Goal: Task Accomplishment & Management: Manage account settings

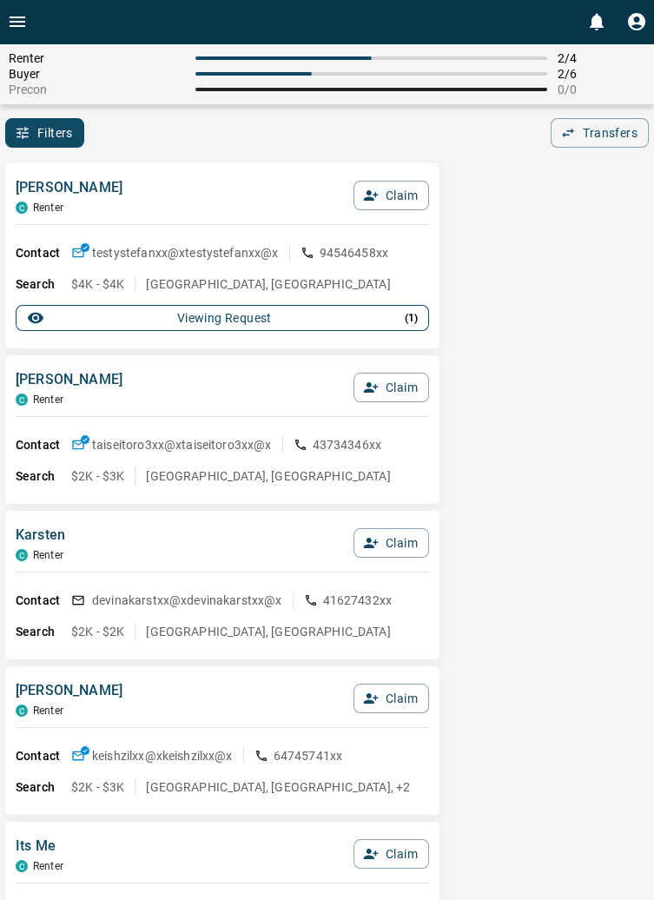
click at [416, 317] on p "( 1 )" at bounding box center [411, 318] width 13 height 16
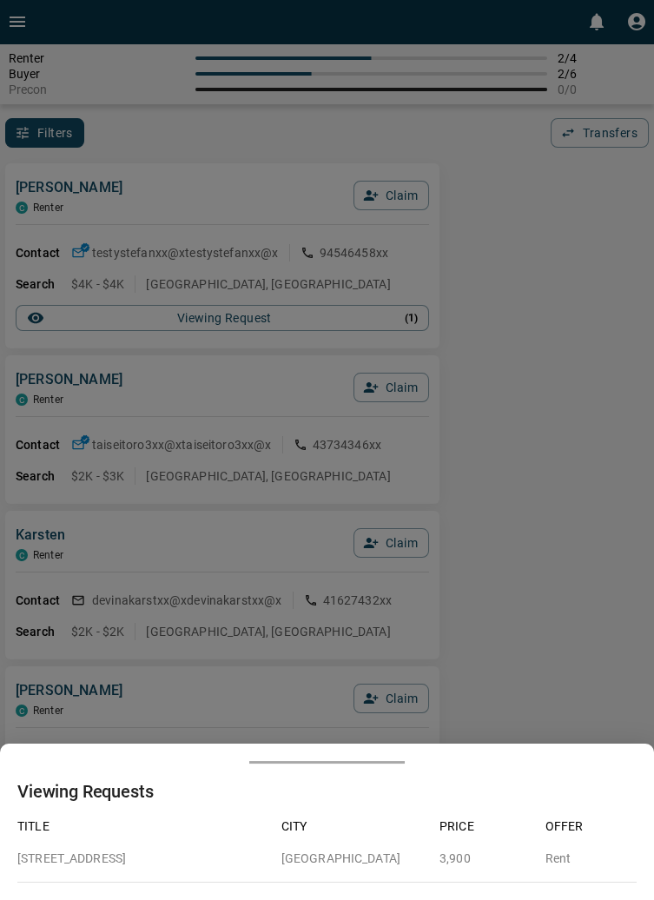
click at [553, 292] on div at bounding box center [327, 450] width 654 height 900
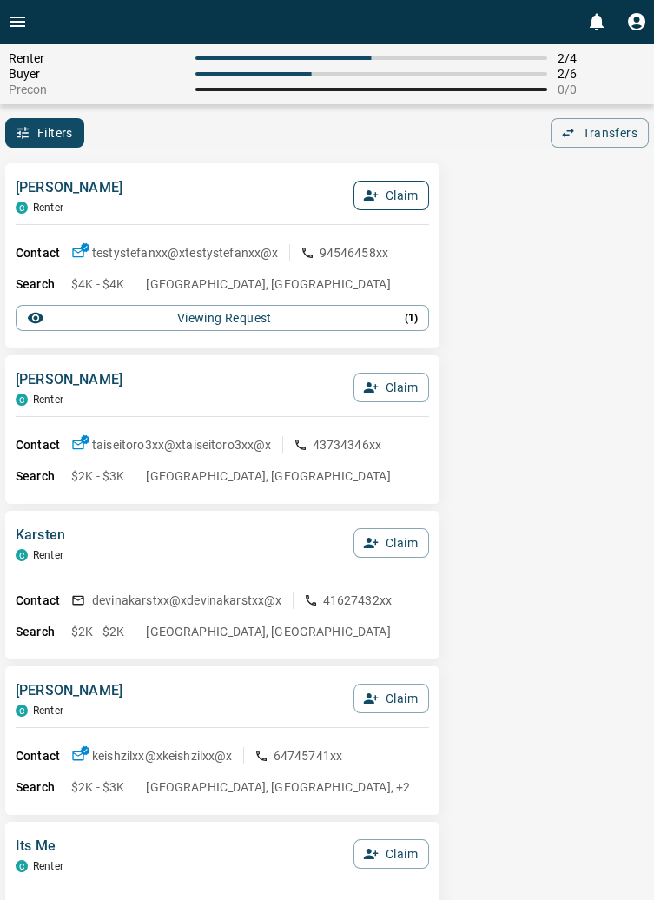
click at [395, 201] on button "Claim" at bounding box center [392, 196] width 76 height 30
click at [382, 196] on button "Confirm Claim" at bounding box center [367, 196] width 124 height 30
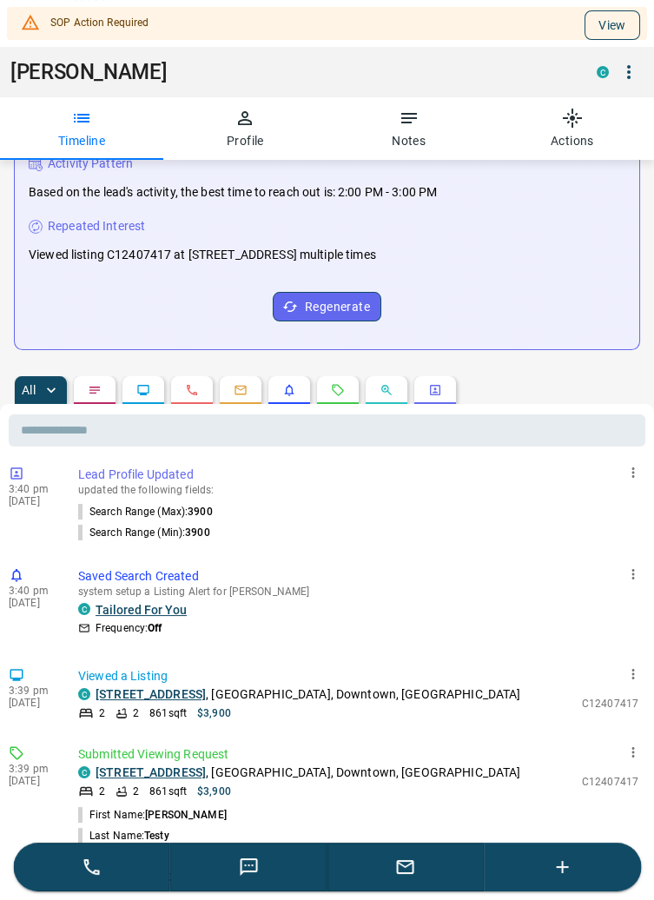
click at [609, 30] on button "View" at bounding box center [613, 25] width 56 height 30
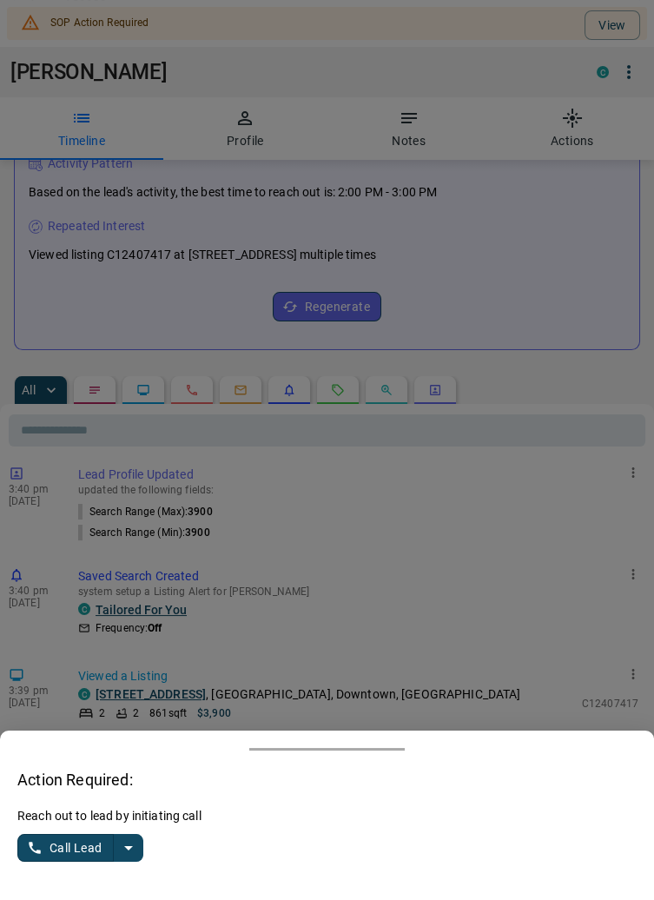
click at [137, 858] on icon "split button" at bounding box center [128, 847] width 21 height 21
click at [92, 827] on li "Log Manual Call" at bounding box center [82, 814] width 106 height 26
click at [53, 862] on button "Log Manual Call" at bounding box center [74, 848] width 115 height 28
click at [37, 862] on button "Yes" at bounding box center [34, 848] width 35 height 27
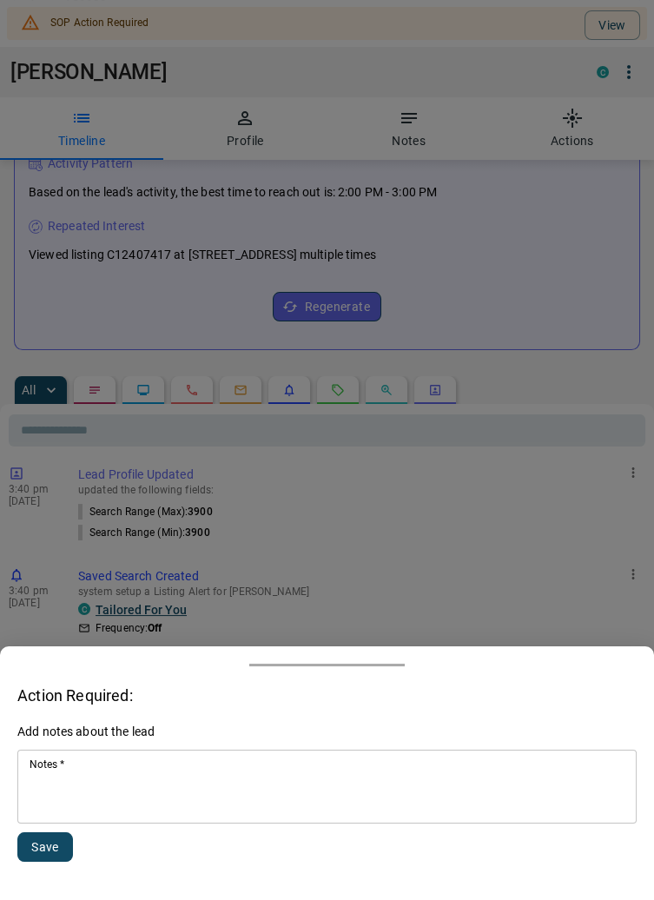
click at [99, 817] on textarea "Notes   *" at bounding box center [327, 787] width 595 height 59
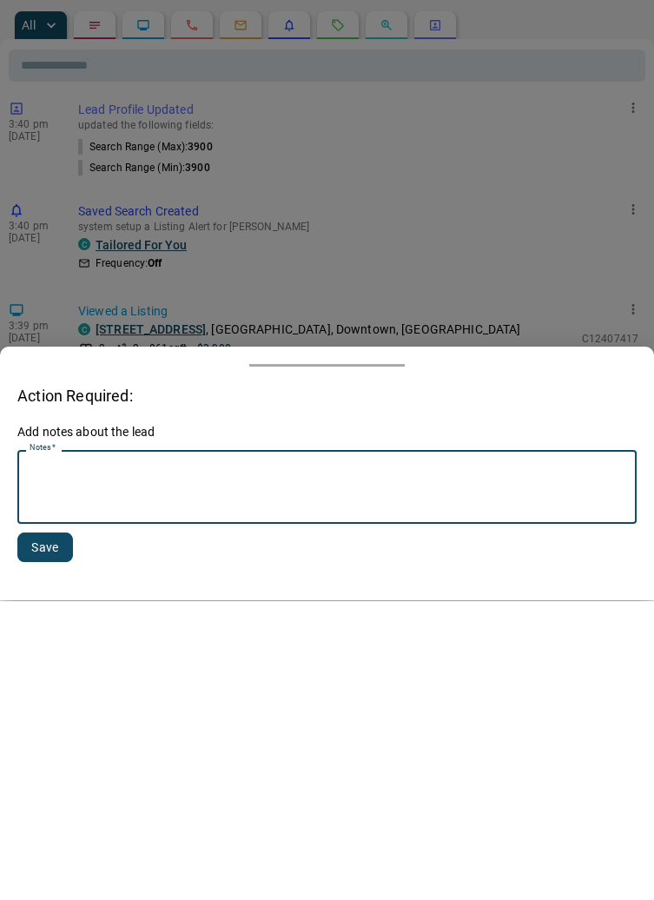
scroll to position [417, 0]
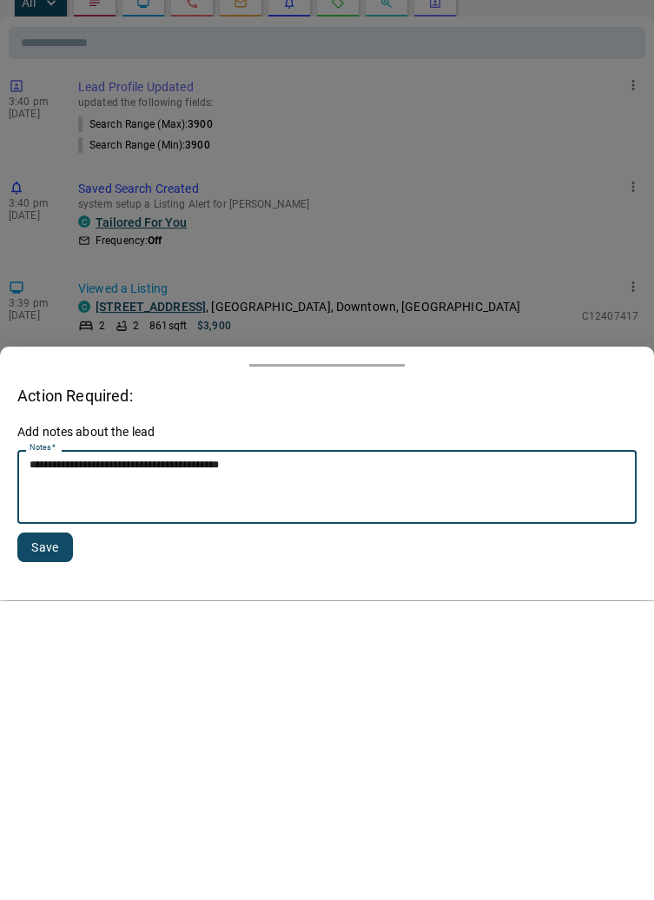
type textarea "**********"
click at [67, 836] on button "Save" at bounding box center [45, 847] width 56 height 30
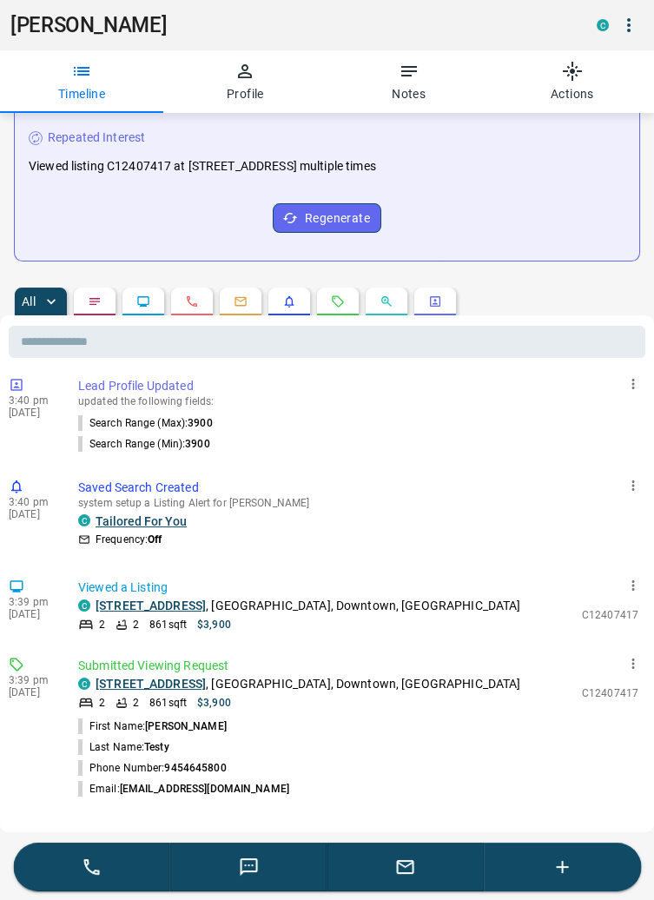
scroll to position [0, 0]
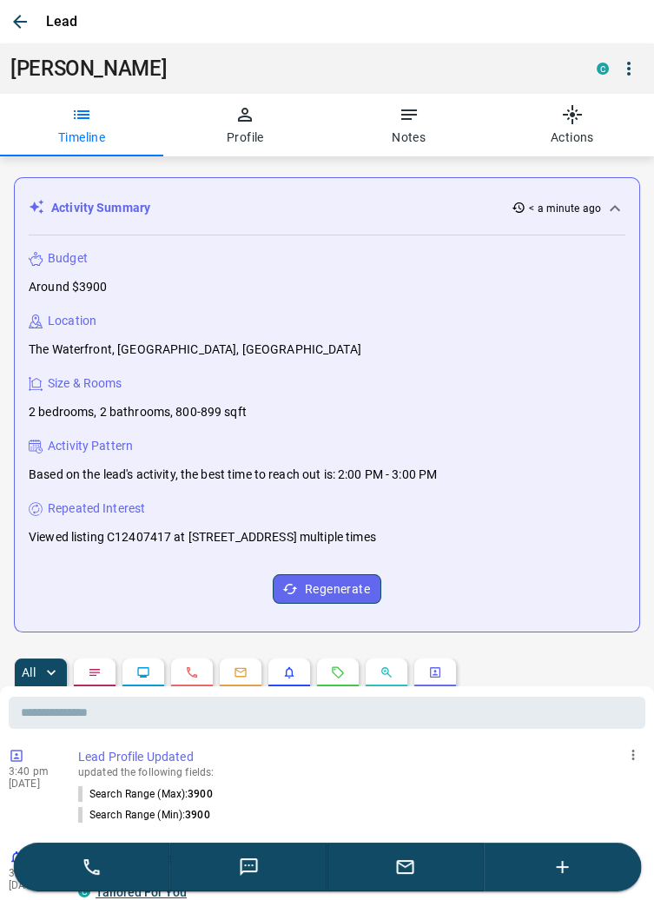
click at [20, 18] on icon "button" at bounding box center [20, 21] width 21 height 21
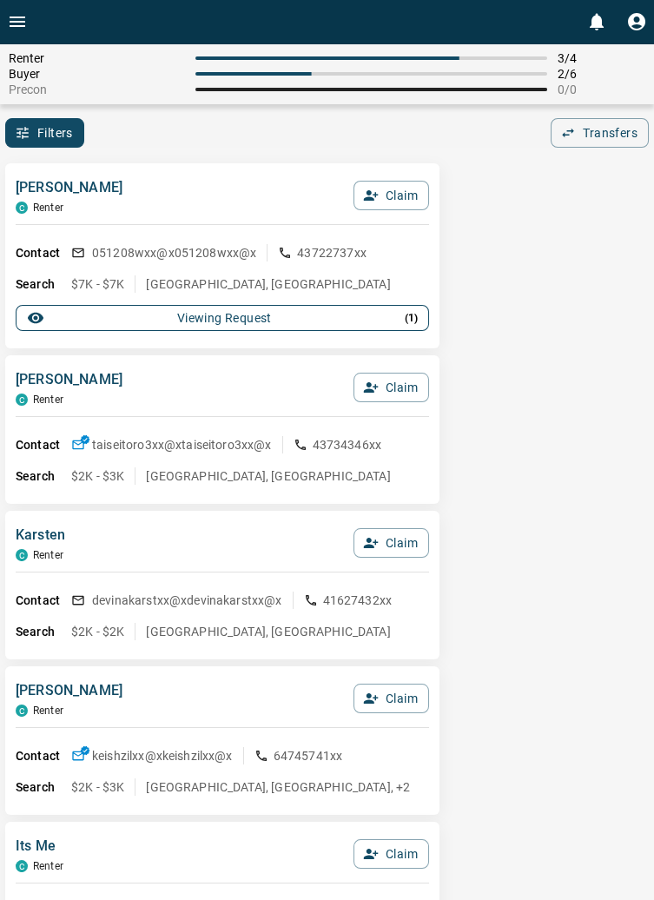
click at [423, 313] on button "Viewing Request ( 1 )" at bounding box center [223, 318] width 414 height 26
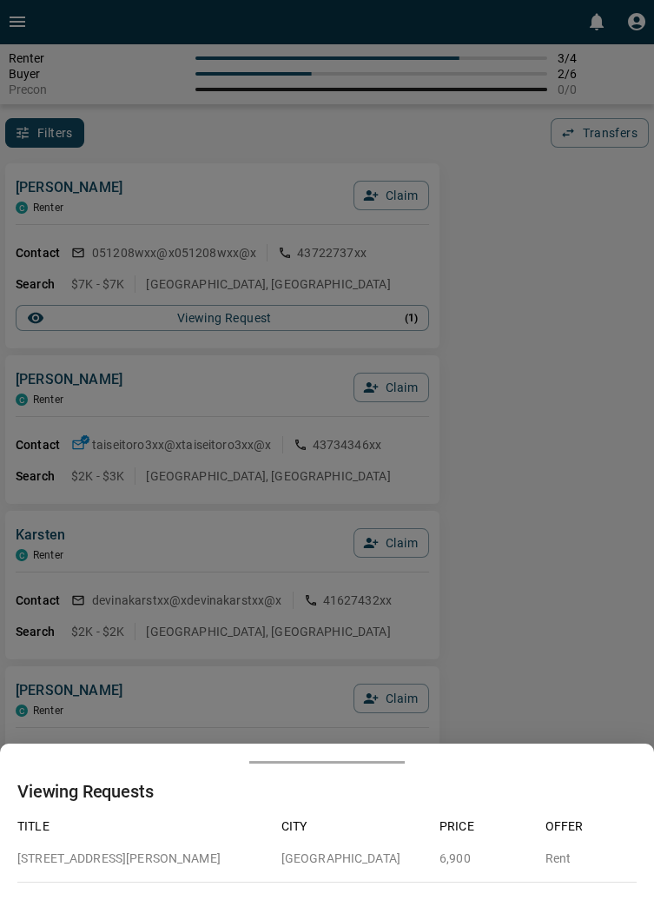
click at [524, 325] on div at bounding box center [327, 450] width 654 height 900
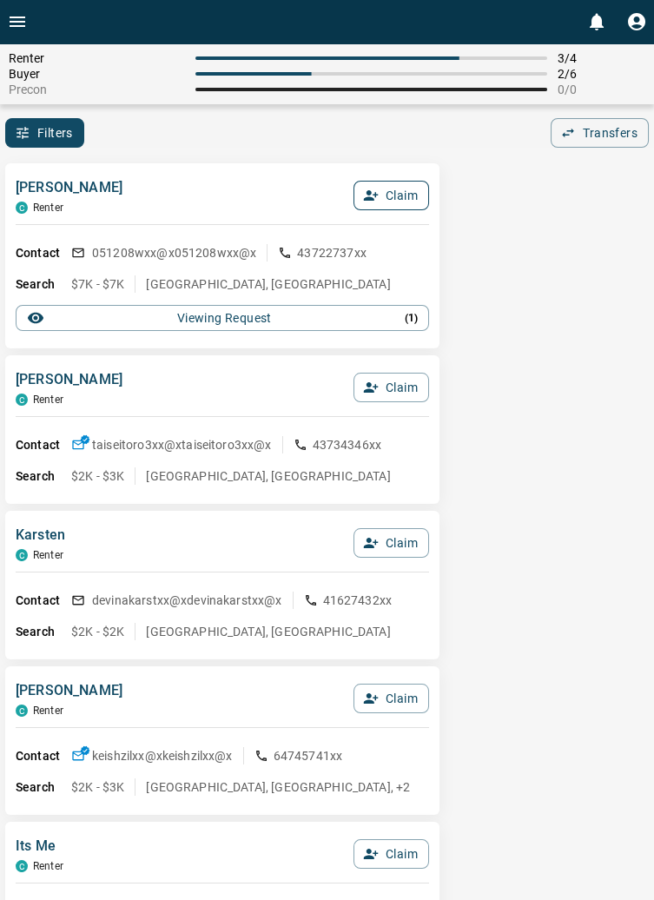
click at [402, 195] on button "Claim" at bounding box center [392, 196] width 76 height 30
click at [391, 199] on button "Confirm Claim" at bounding box center [367, 196] width 124 height 30
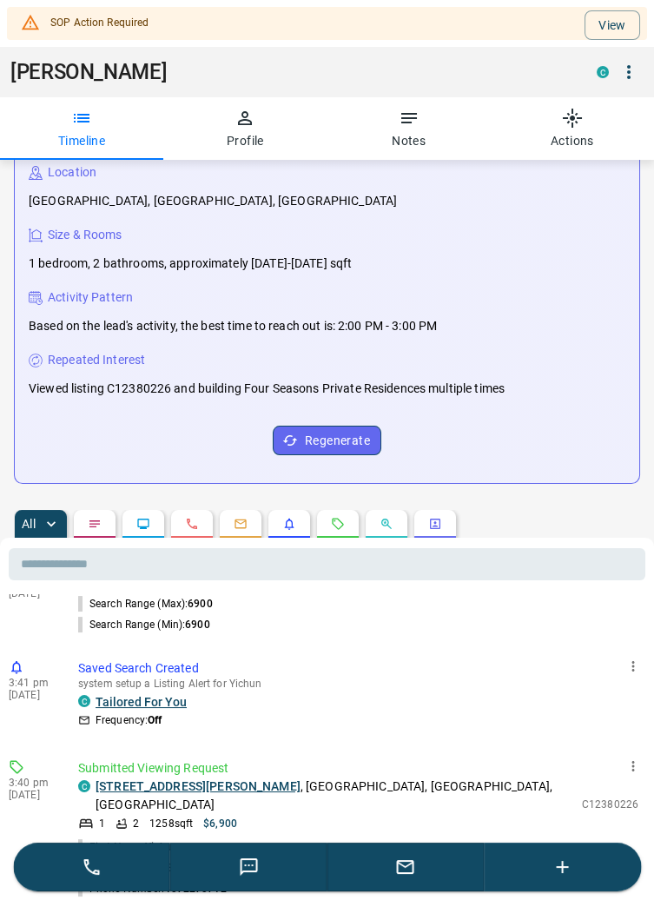
scroll to position [195, 0]
click at [599, 27] on button "View" at bounding box center [613, 25] width 56 height 30
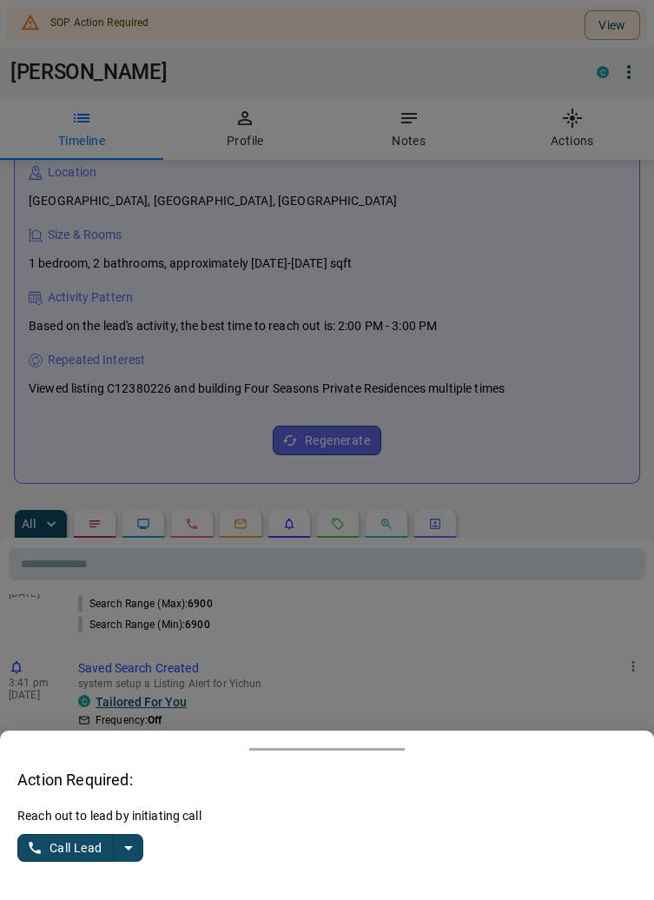
click at [139, 862] on button "split button" at bounding box center [129, 848] width 30 height 28
click at [112, 827] on li "Log Manual Call" at bounding box center [82, 814] width 106 height 26
click at [76, 862] on button "Log Manual Call" at bounding box center [74, 848] width 115 height 28
click at [32, 862] on button "Yes" at bounding box center [34, 848] width 35 height 27
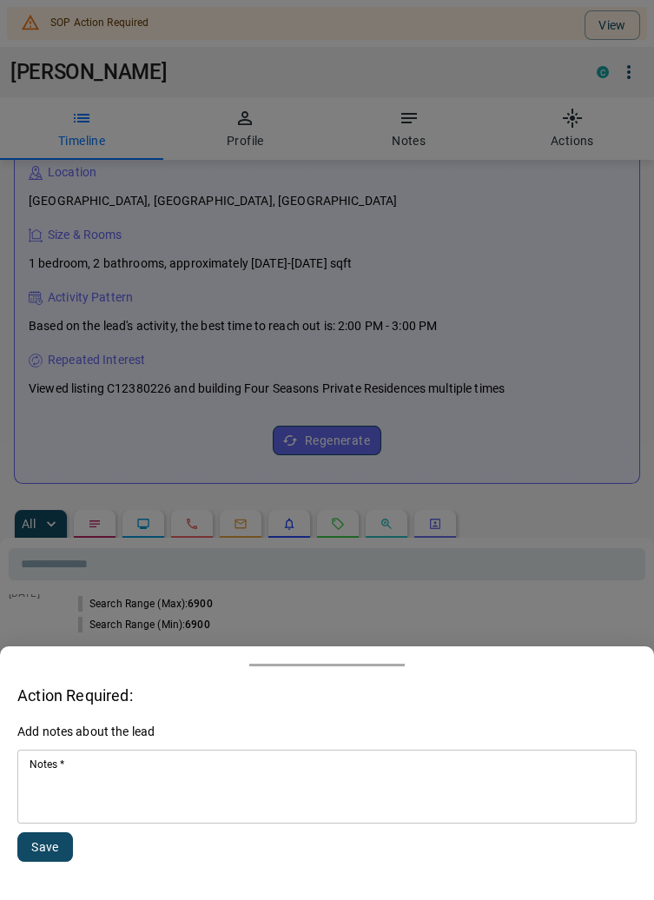
click at [162, 817] on textarea "Notes   *" at bounding box center [327, 787] width 595 height 59
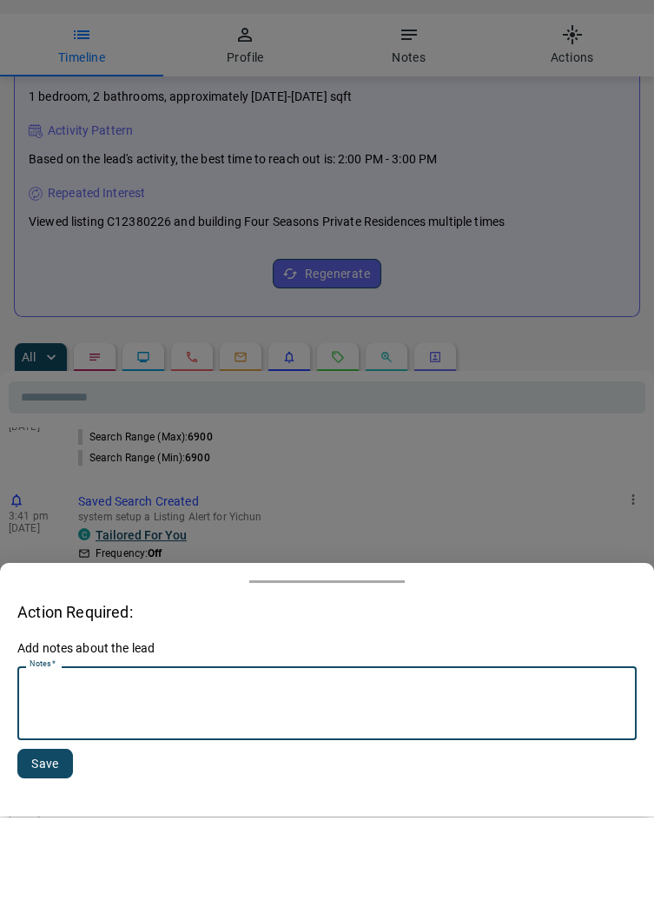
scroll to position [473, 0]
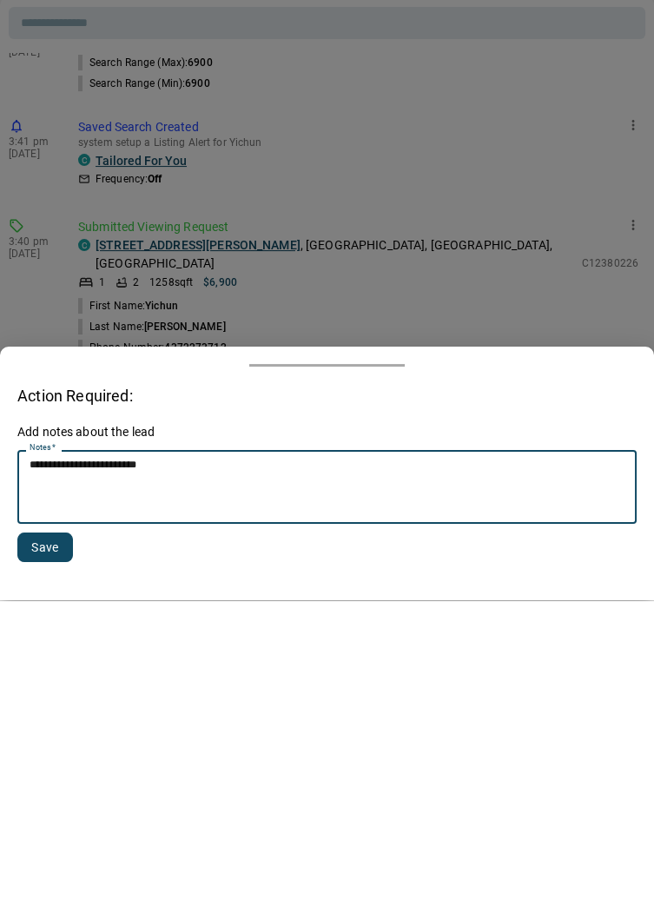
type textarea "**********"
click at [54, 843] on button "Save" at bounding box center [45, 847] width 56 height 30
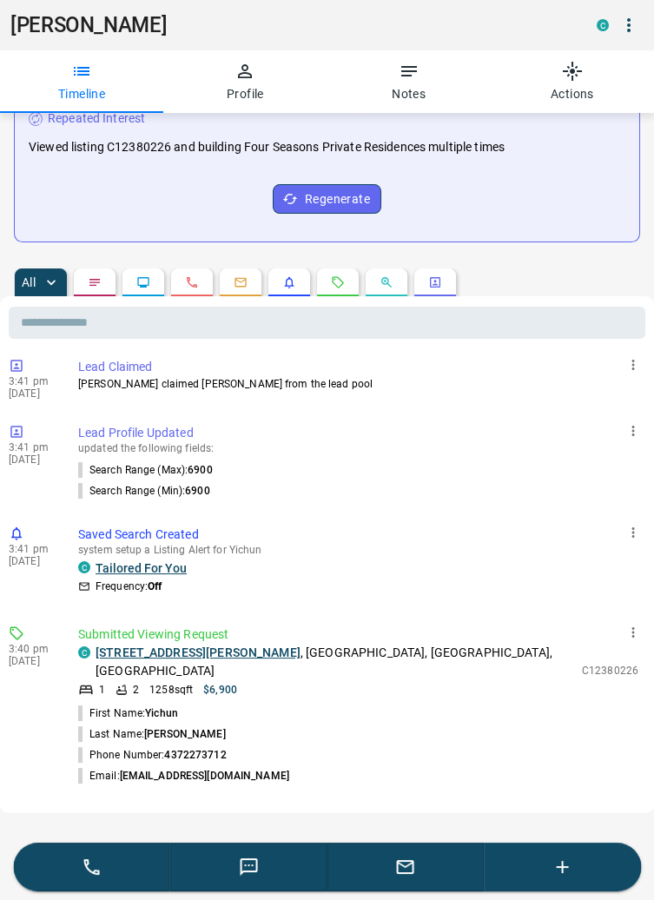
scroll to position [0, 0]
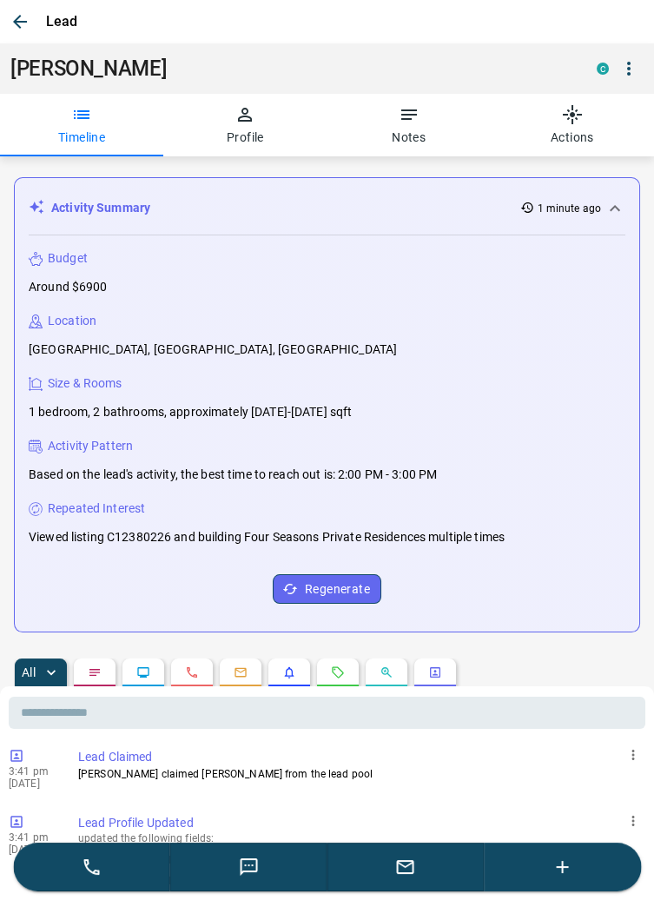
click at [34, 20] on button "button" at bounding box center [19, 21] width 31 height 31
